Goal: Obtain resource: Download file/media

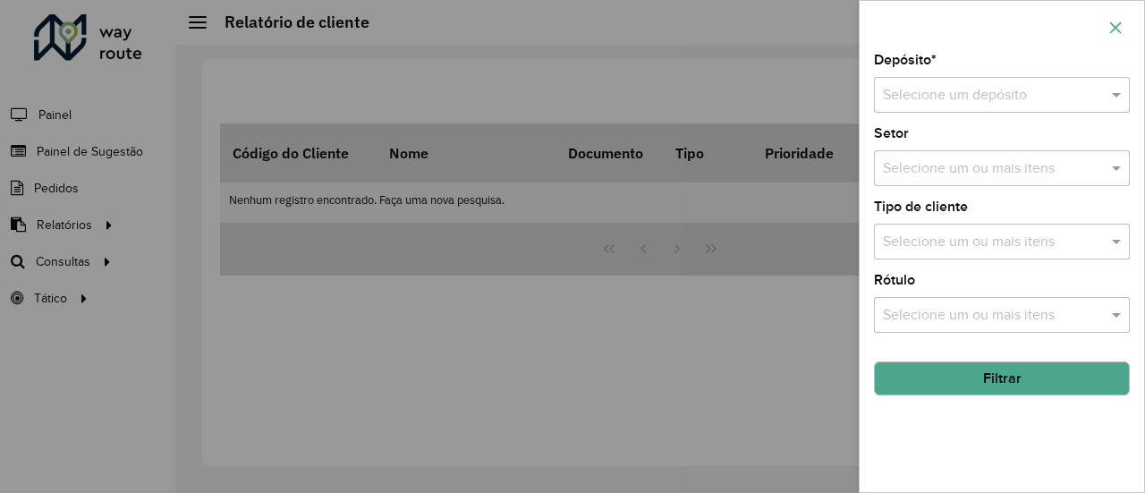
click at [1113, 23] on icon "button" at bounding box center [1116, 28] width 14 height 14
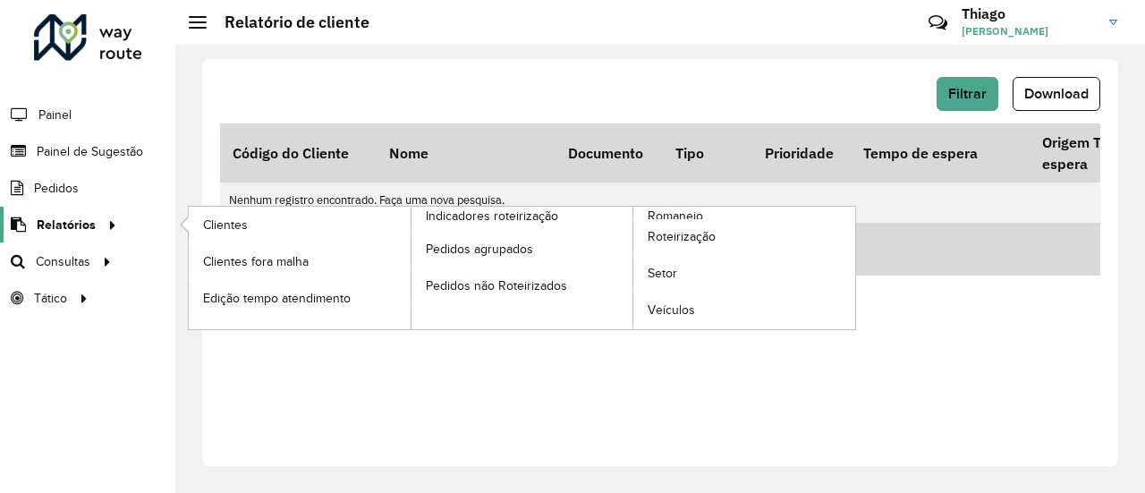
click at [59, 222] on span "Relatórios" at bounding box center [66, 225] width 59 height 19
click at [675, 212] on span "Romaneio" at bounding box center [677, 216] width 58 height 19
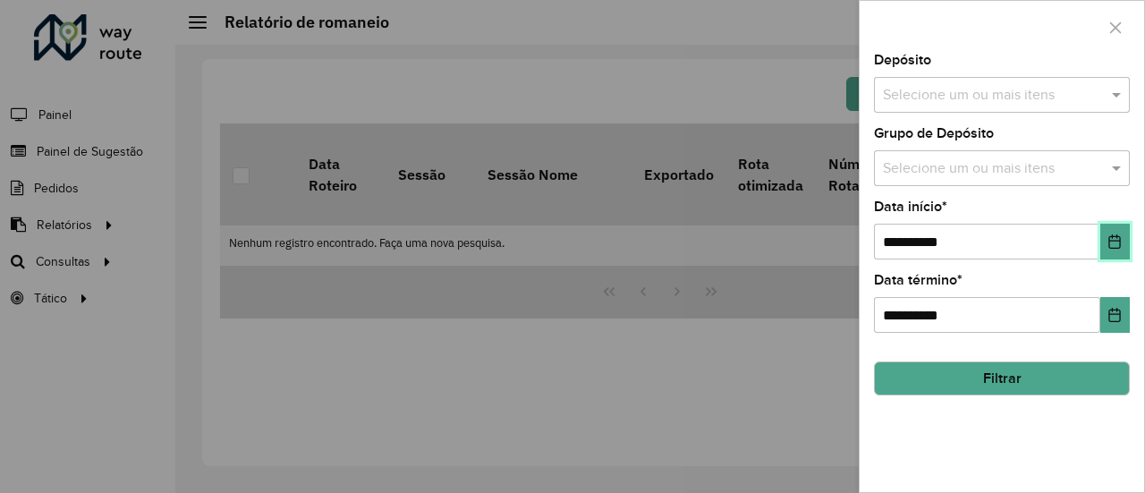
click at [1121, 243] on icon "Choose Date" at bounding box center [1116, 241] width 12 height 14
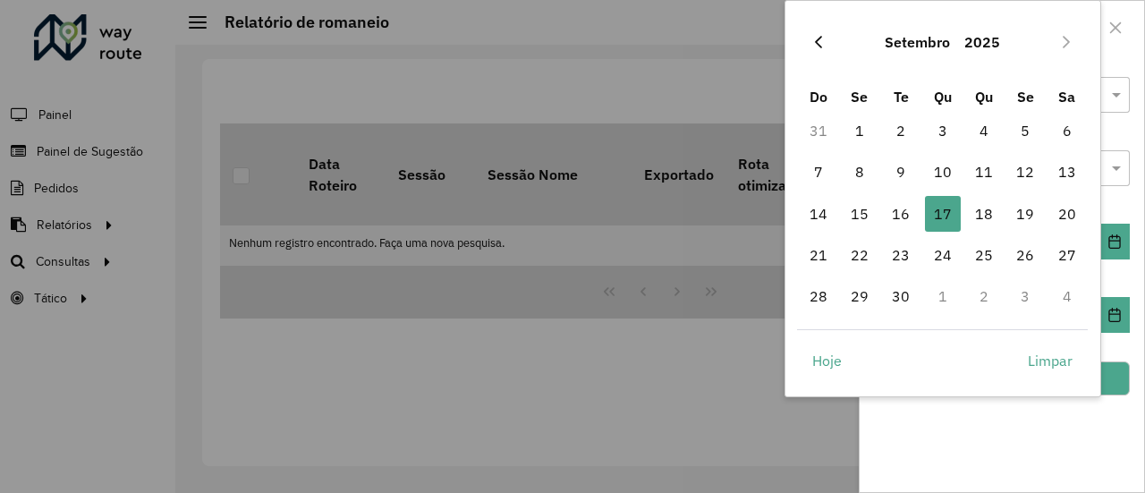
click at [815, 44] on icon "Previous Month" at bounding box center [819, 42] width 14 height 14
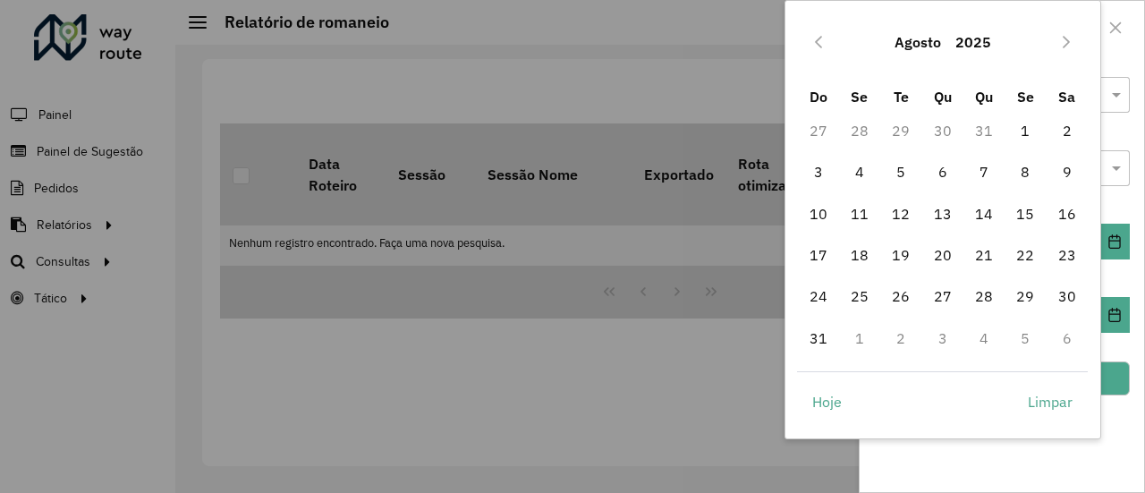
click at [815, 44] on icon "Previous Month" at bounding box center [819, 42] width 14 height 14
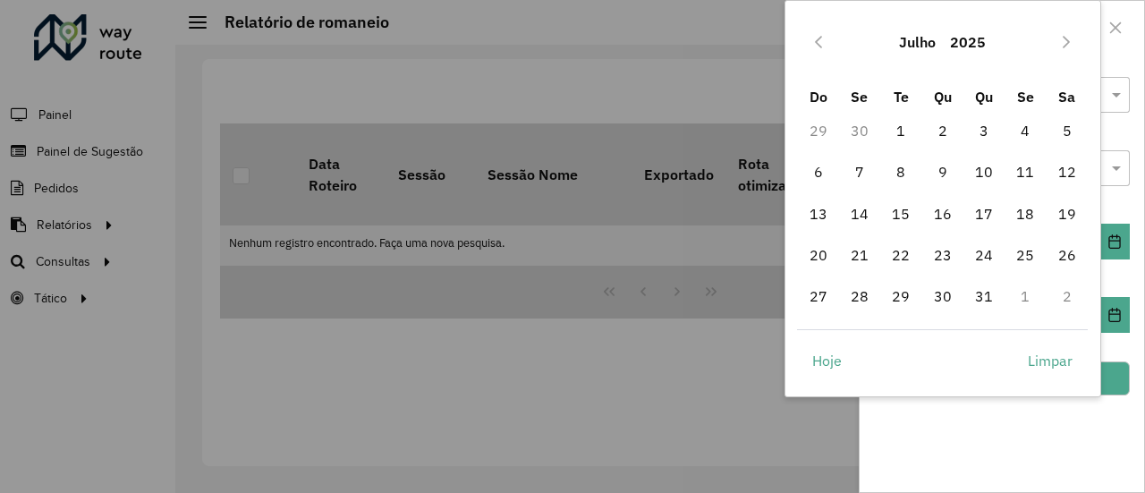
click at [815, 44] on icon "Previous Month" at bounding box center [819, 42] width 14 height 14
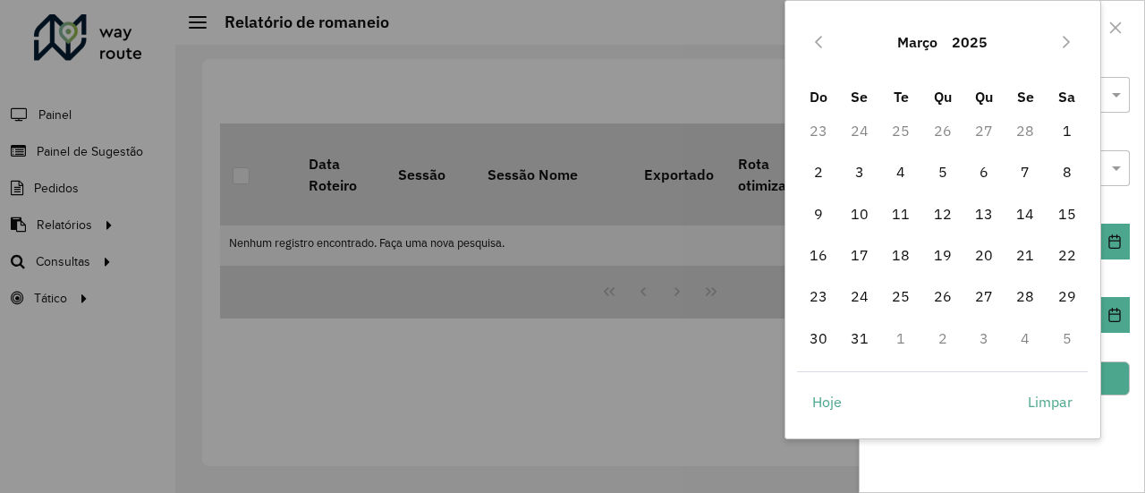
click at [815, 44] on icon "Previous Month" at bounding box center [819, 42] width 14 height 14
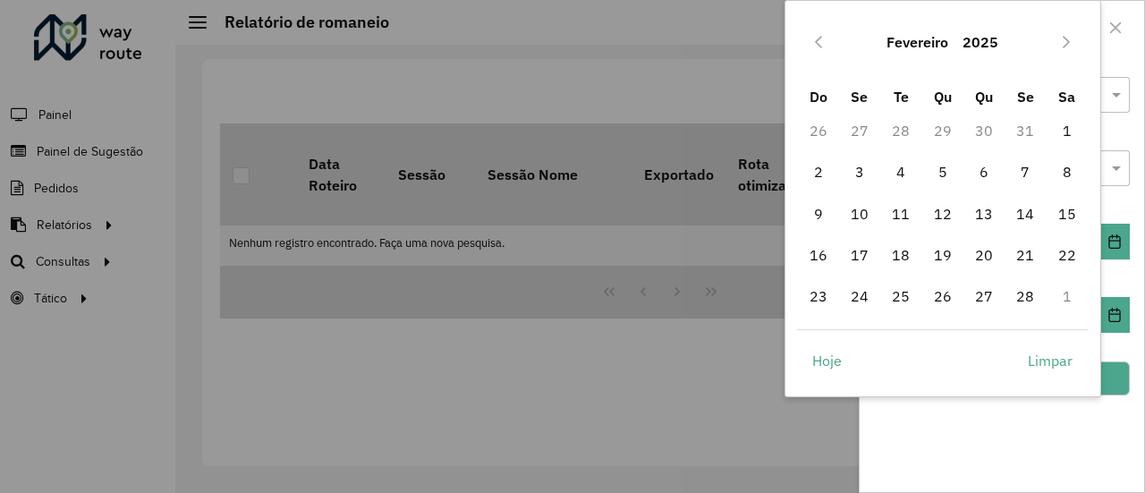
click at [815, 44] on icon "Previous Month" at bounding box center [819, 42] width 14 height 14
click at [940, 124] on span "1" at bounding box center [943, 131] width 36 height 36
type input "**********"
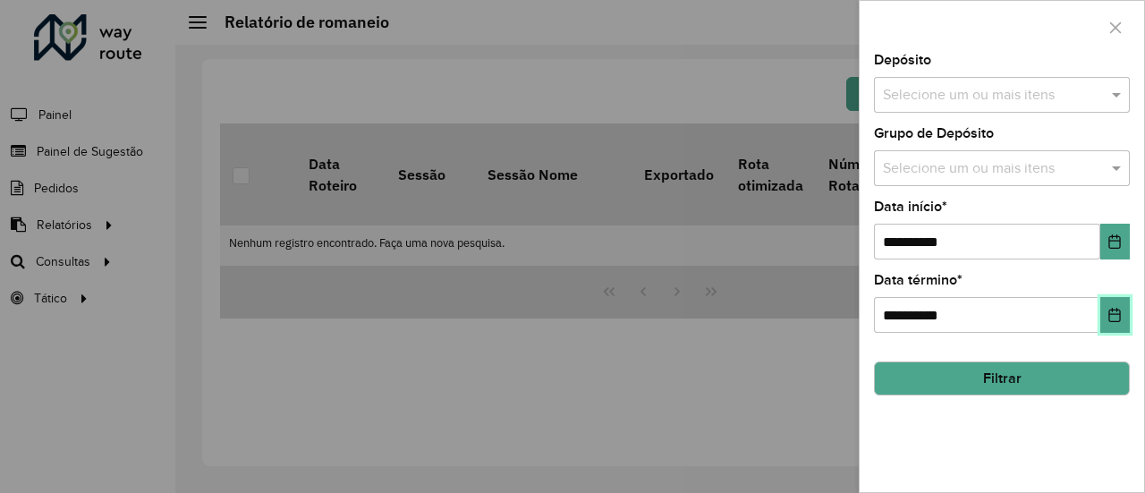
click at [1112, 309] on icon "Choose Date" at bounding box center [1116, 315] width 12 height 14
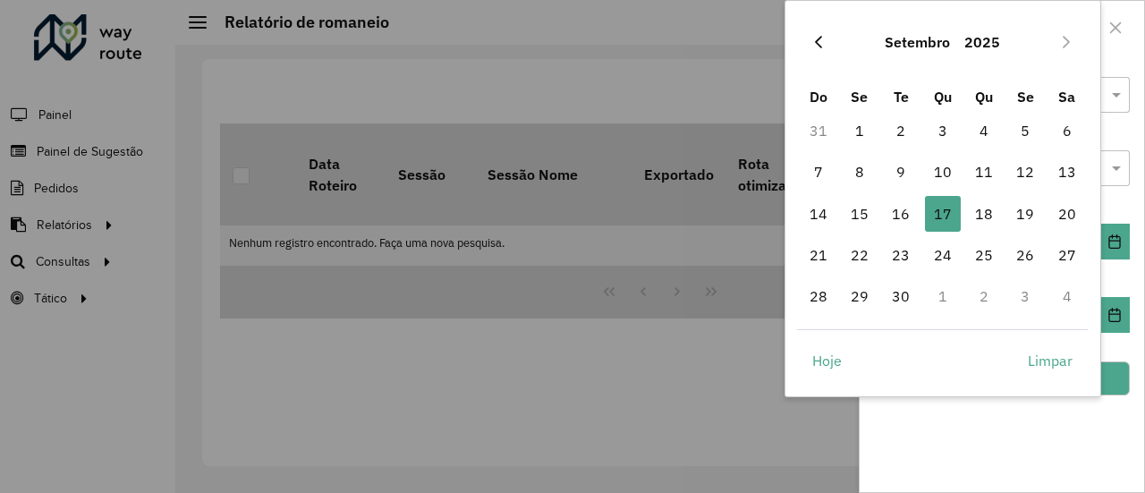
click at [818, 41] on icon "Previous Month" at bounding box center [819, 42] width 14 height 14
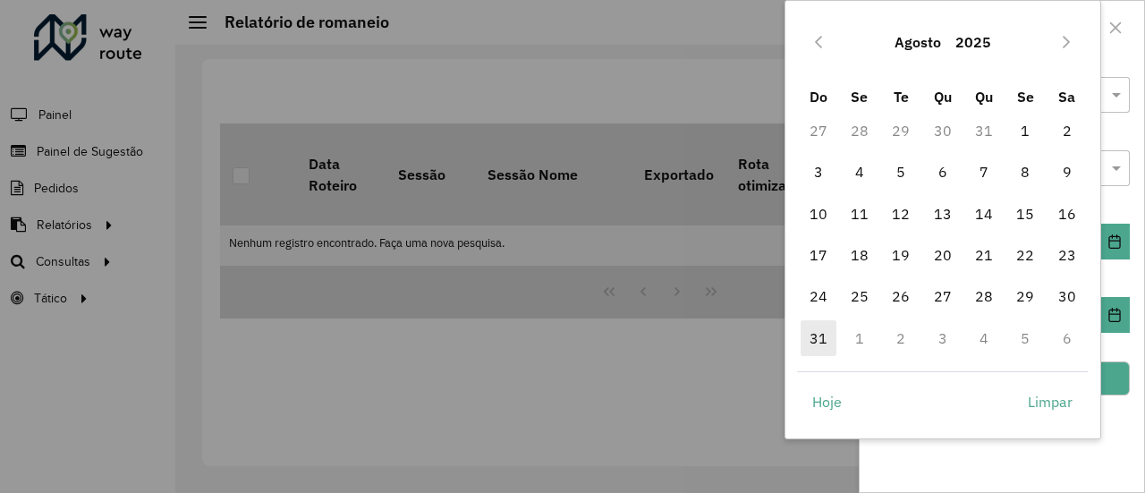
click at [818, 337] on span "31" at bounding box center [819, 338] width 36 height 36
type input "**********"
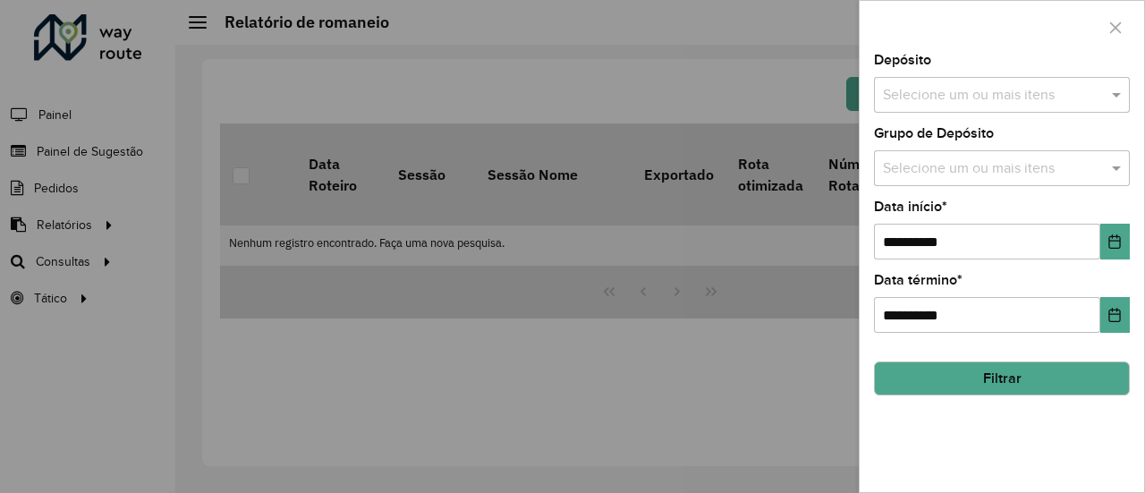
click at [983, 96] on input "text" at bounding box center [993, 95] width 229 height 21
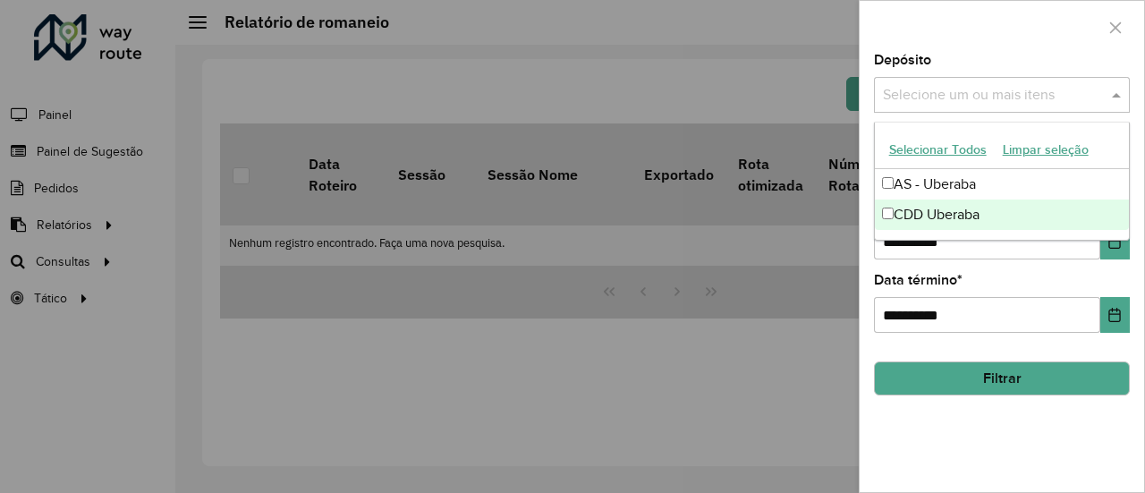
click at [944, 209] on div "CDD Uberaba" at bounding box center [1002, 215] width 255 height 30
click at [1025, 341] on div "**********" at bounding box center [1002, 273] width 285 height 439
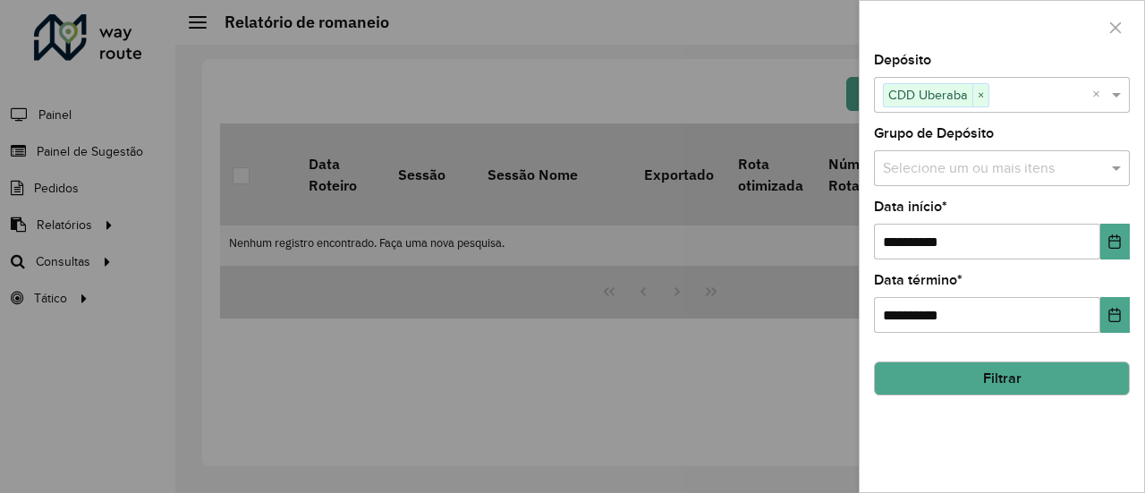
click at [1001, 373] on button "Filtrar" at bounding box center [1002, 379] width 256 height 34
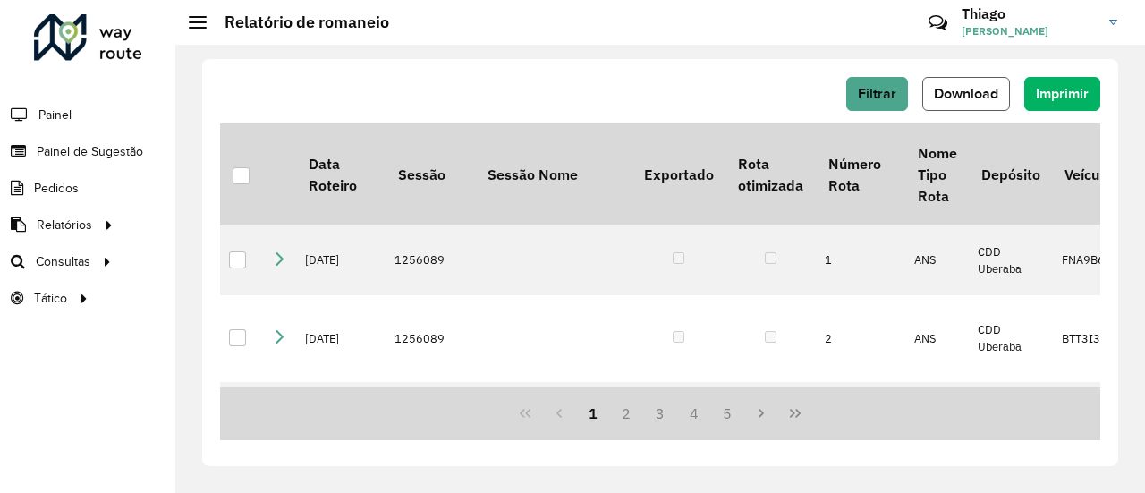
click at [967, 95] on span "Download" at bounding box center [966, 93] width 64 height 15
